Goal: Information Seeking & Learning: Learn about a topic

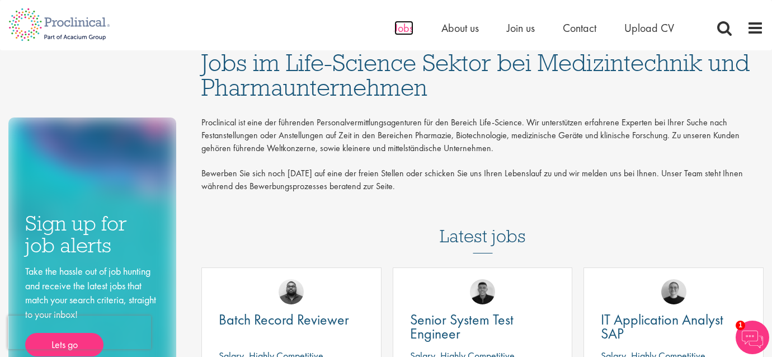
click at [400, 27] on span "Jobs" at bounding box center [403, 28] width 19 height 15
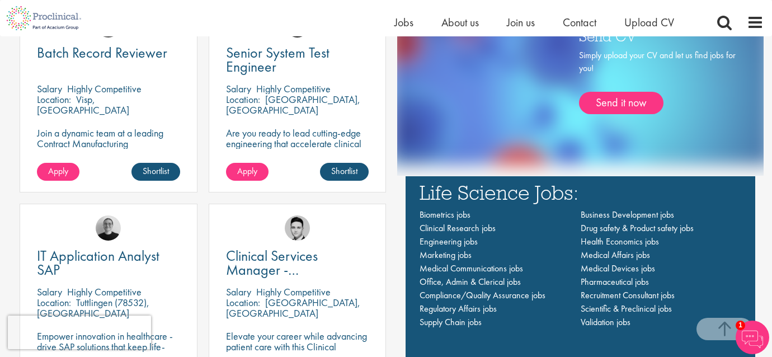
scroll to position [693, 0]
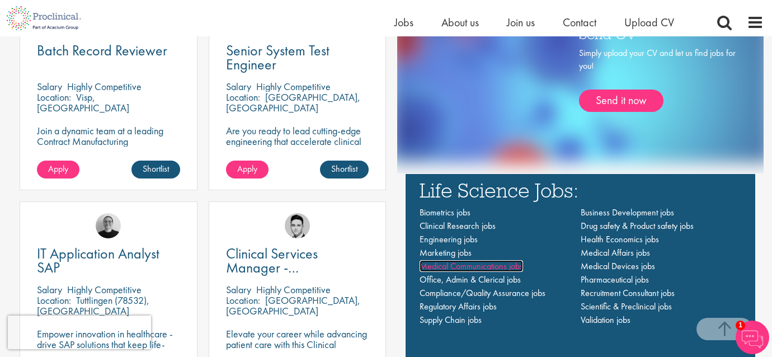
click at [481, 267] on span "Medical Communications jobs" at bounding box center [470, 266] width 103 height 12
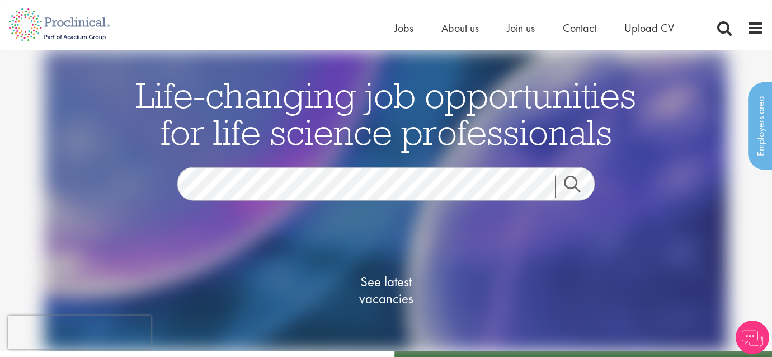
click at [574, 186] on link "Search" at bounding box center [579, 186] width 48 height 22
